Goal: Information Seeking & Learning: Learn about a topic

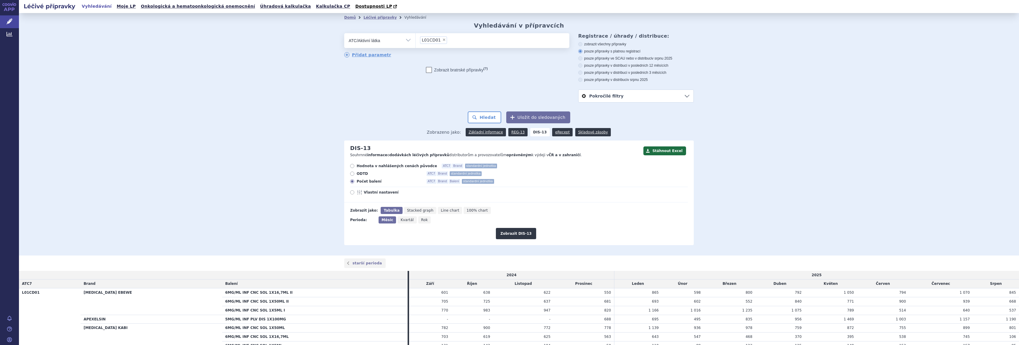
click at [442, 40] on span "×" at bounding box center [444, 40] width 4 height 4
click at [415, 40] on select "L01CD01" at bounding box center [415, 40] width 0 height 15
select select
type input "bleo"
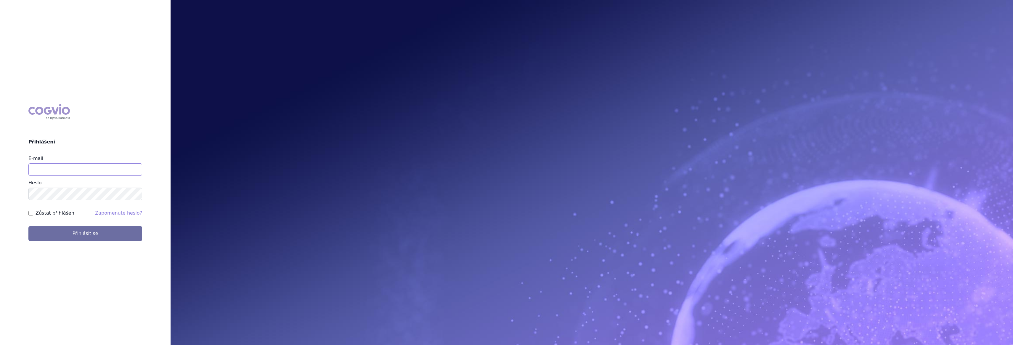
click at [114, 168] on input "E-mail" at bounding box center [85, 169] width 114 height 12
type input "gustav_sverak@accord-healthcare.com"
click at [28, 226] on button "Přihlásit se" at bounding box center [85, 233] width 114 height 15
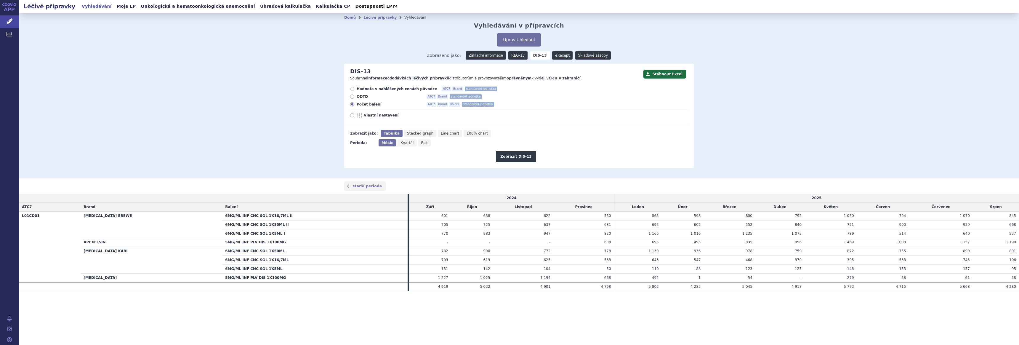
click at [512, 41] on button "Upravit hledání" at bounding box center [519, 39] width 44 height 13
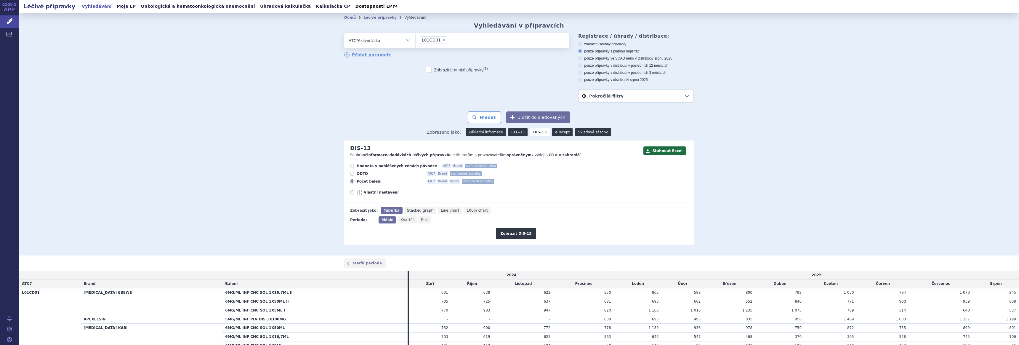
click at [442, 39] on span "×" at bounding box center [444, 40] width 4 height 4
click at [415, 39] on select "L01CD01" at bounding box center [415, 40] width 0 height 15
select select
type input "bleom"
select select "L01DC01"
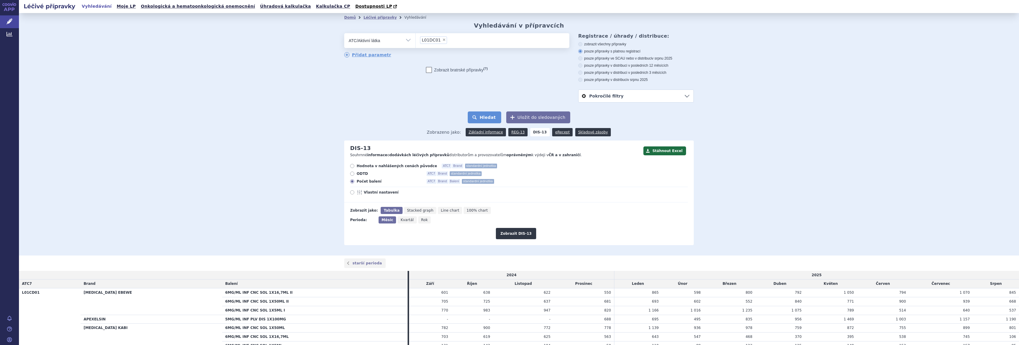
click at [481, 116] on button "Hledat" at bounding box center [484, 117] width 33 height 12
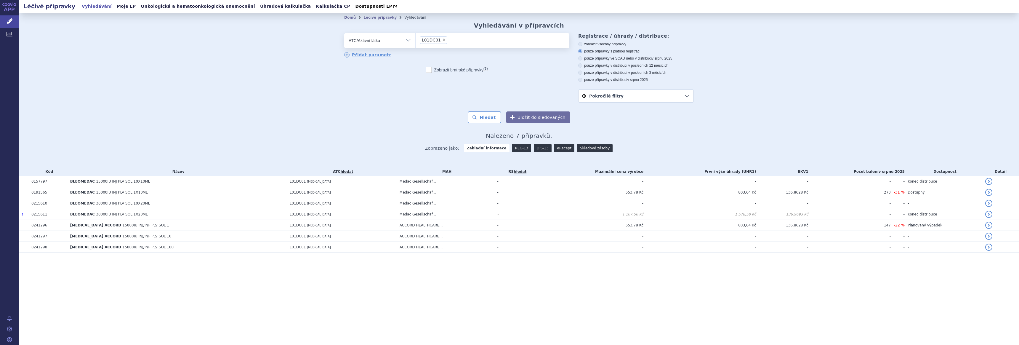
click at [542, 148] on link "DIS-13" at bounding box center [543, 148] width 18 height 8
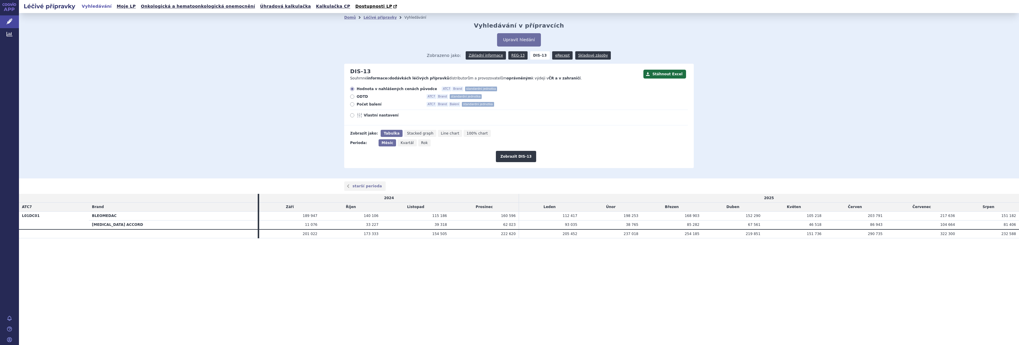
click at [360, 105] on span "Počet balení" at bounding box center [389, 104] width 65 height 5
click at [354, 105] on input "Počet balení ATC7 Brand Balení standardní jednotka" at bounding box center [353, 105] width 4 height 4
radio input "true"
click at [514, 157] on button "Zobrazit DIS-13" at bounding box center [516, 156] width 40 height 11
